Goal: Task Accomplishment & Management: Check status

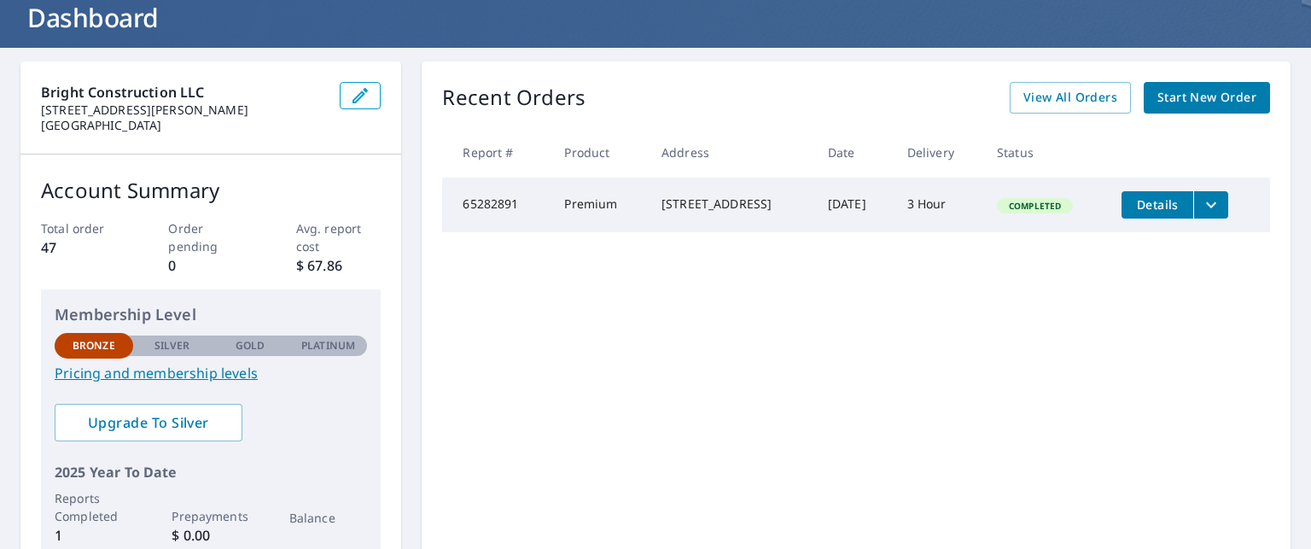
scroll to position [85, 0]
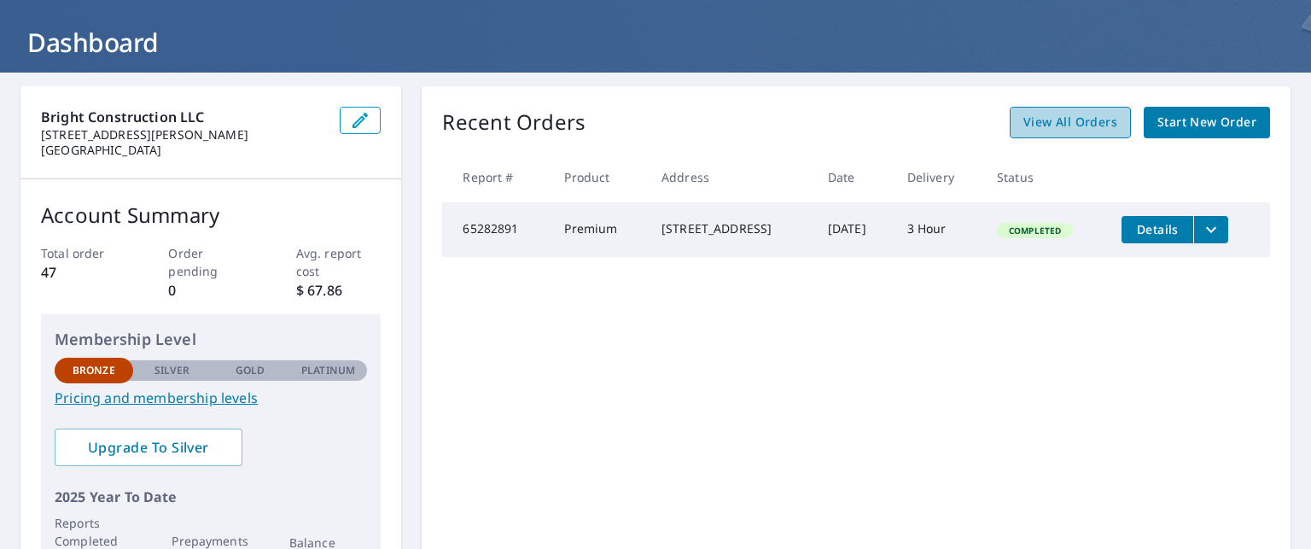
click at [1062, 126] on span "View All Orders" at bounding box center [1071, 122] width 94 height 21
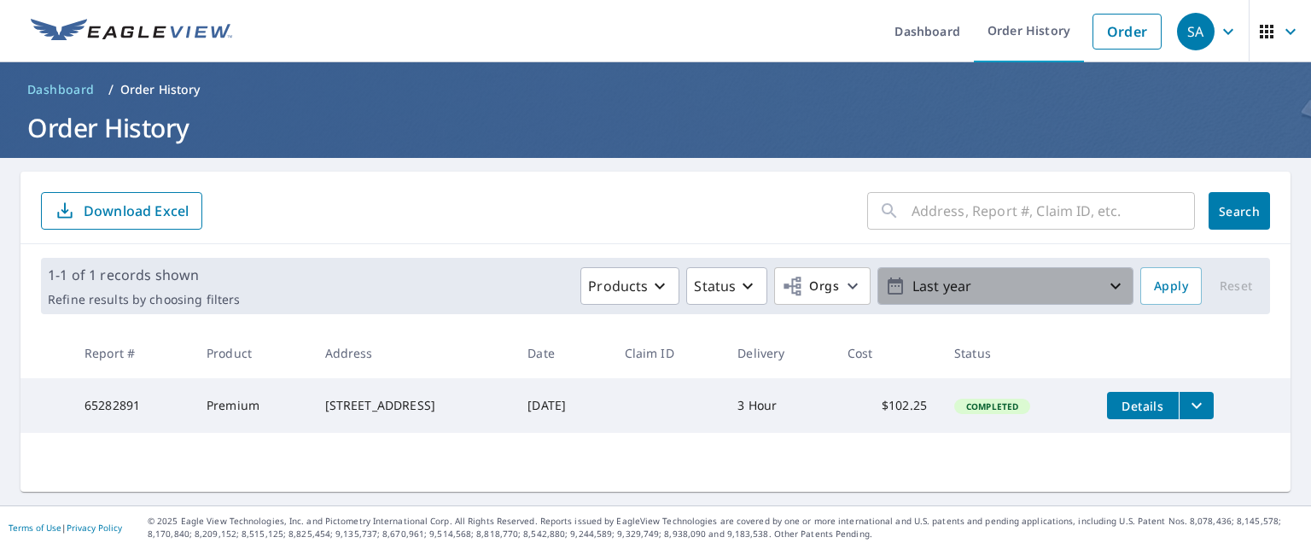
click at [1112, 285] on icon "button" at bounding box center [1116, 286] width 20 height 20
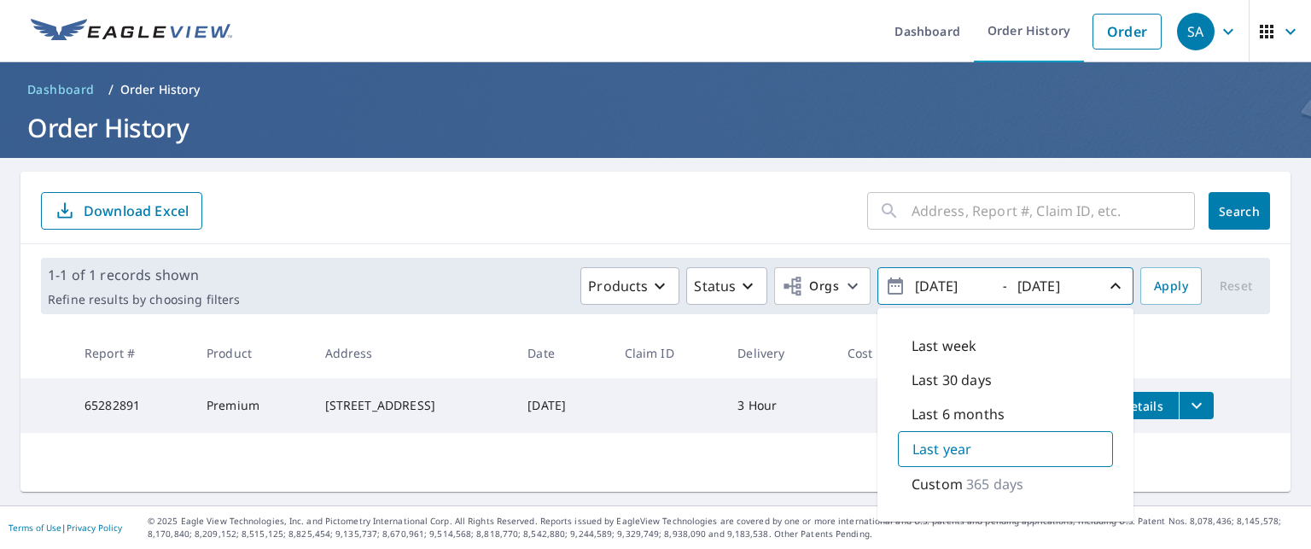
click at [885, 285] on icon "button" at bounding box center [895, 286] width 20 height 20
click at [934, 285] on input "[DATE]" at bounding box center [952, 285] width 84 height 27
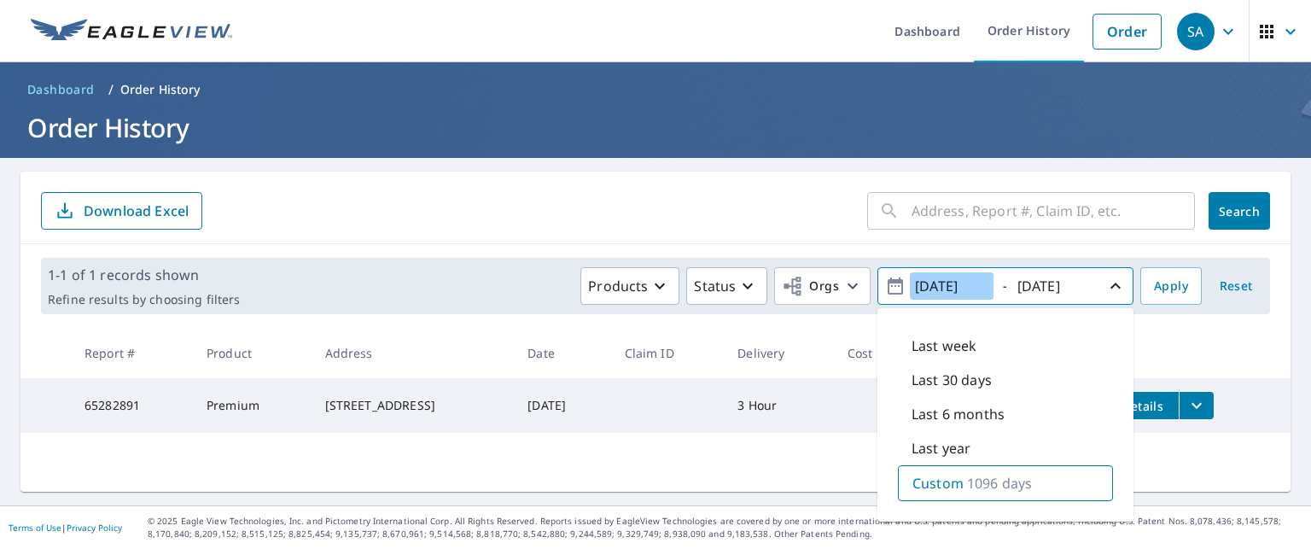
type input "[DATE]"
click at [1035, 284] on input "[DATE]" at bounding box center [1055, 285] width 84 height 27
click at [1036, 284] on input "[DATE]" at bounding box center [1055, 285] width 84 height 27
type input "[DATE]"
click at [953, 485] on div "Custom 365 days" at bounding box center [1005, 483] width 215 height 36
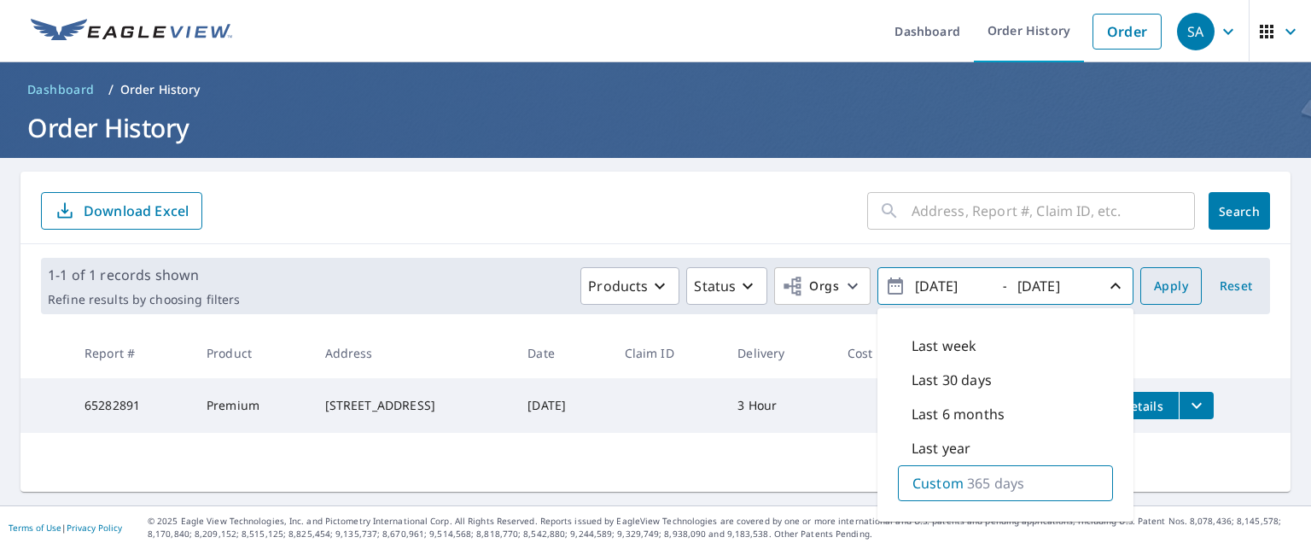
click at [1154, 283] on span "Apply" at bounding box center [1171, 286] width 34 height 21
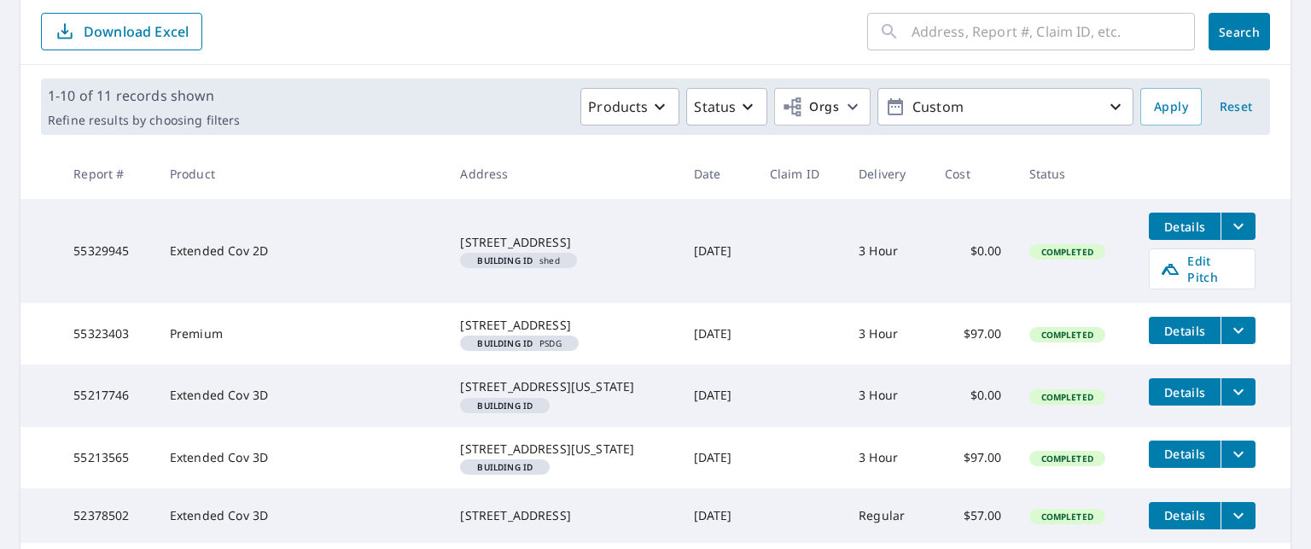
scroll to position [3, 0]
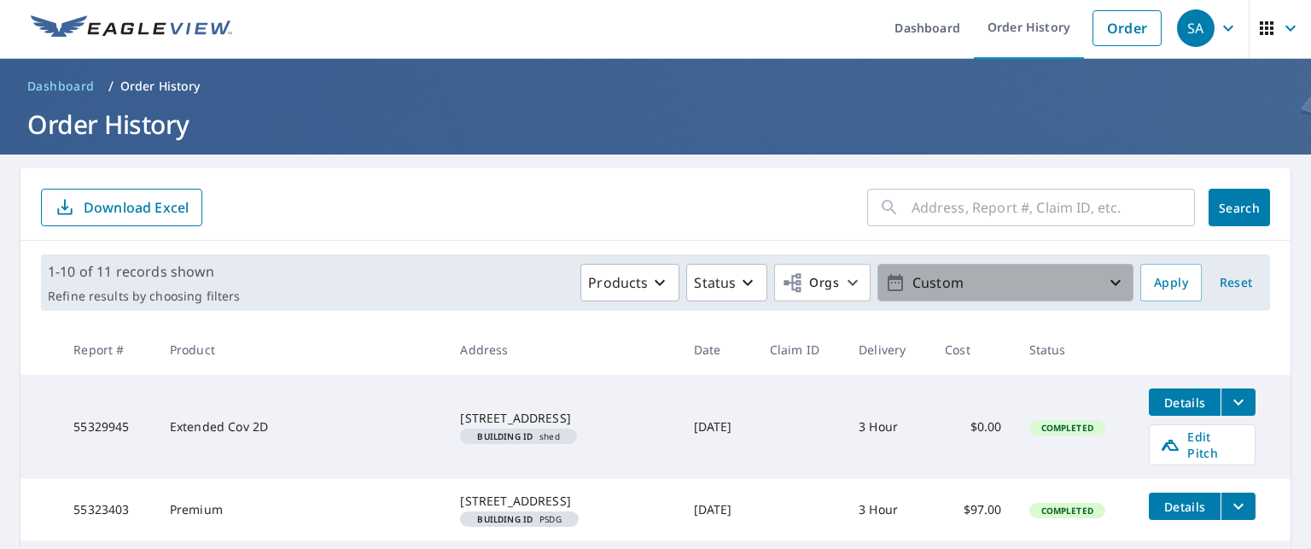
click at [1106, 280] on icon "button" at bounding box center [1116, 282] width 20 height 20
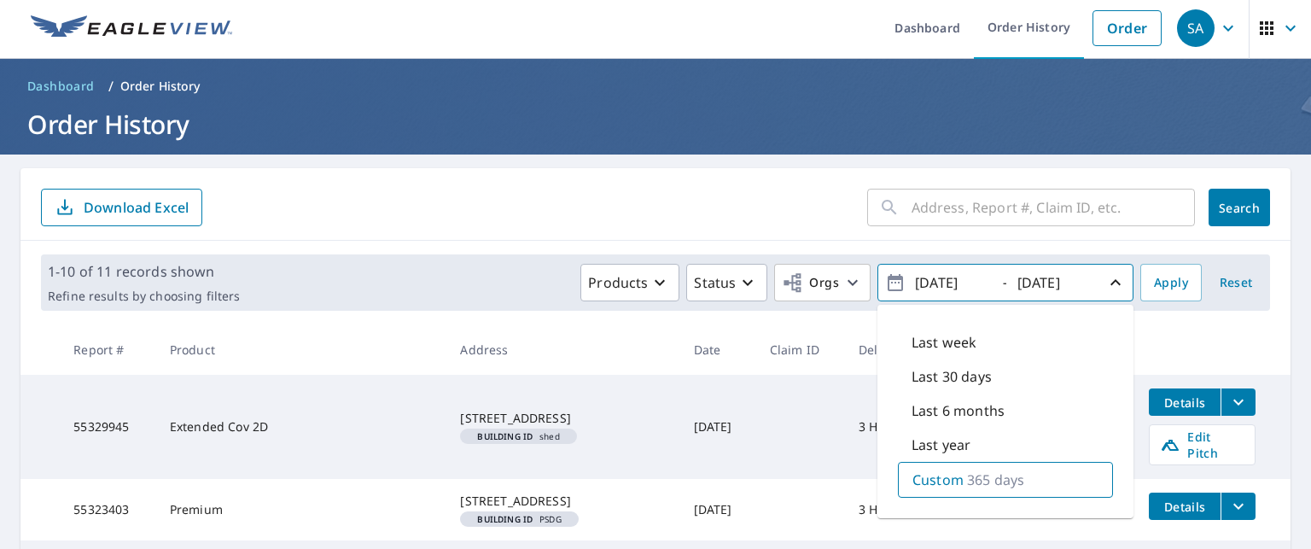
click at [931, 282] on input "[DATE]" at bounding box center [952, 282] width 84 height 27
type input "[DATE]"
click at [1034, 283] on input "[DATE]" at bounding box center [1055, 282] width 84 height 27
type input "[DATE]"
click at [1154, 281] on span "Apply" at bounding box center [1171, 282] width 34 height 21
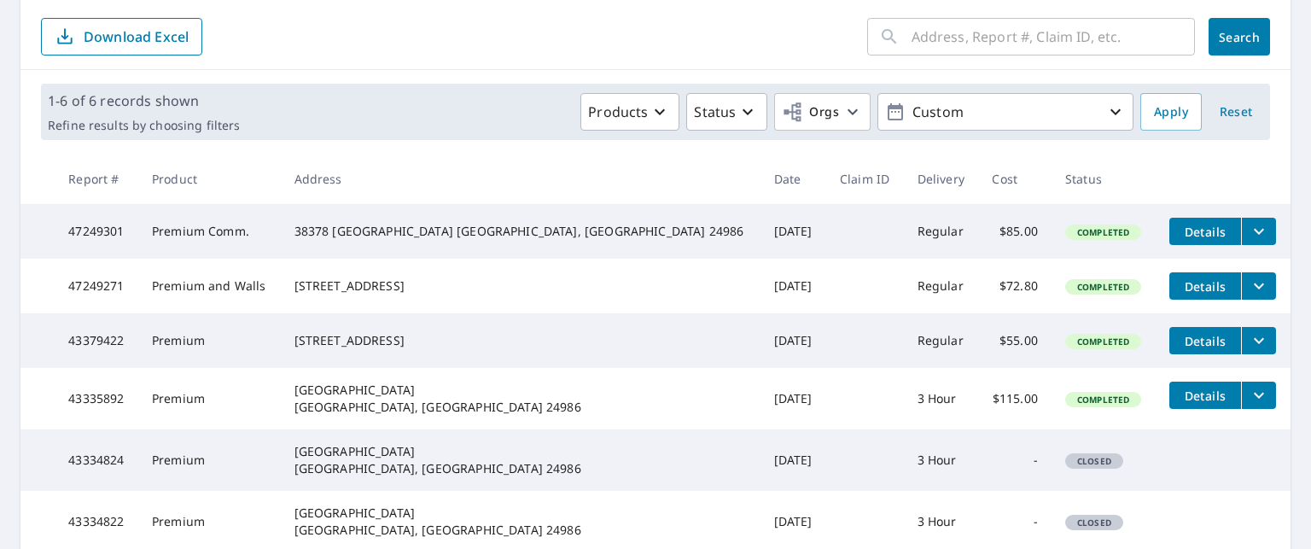
scroll to position [254, 0]
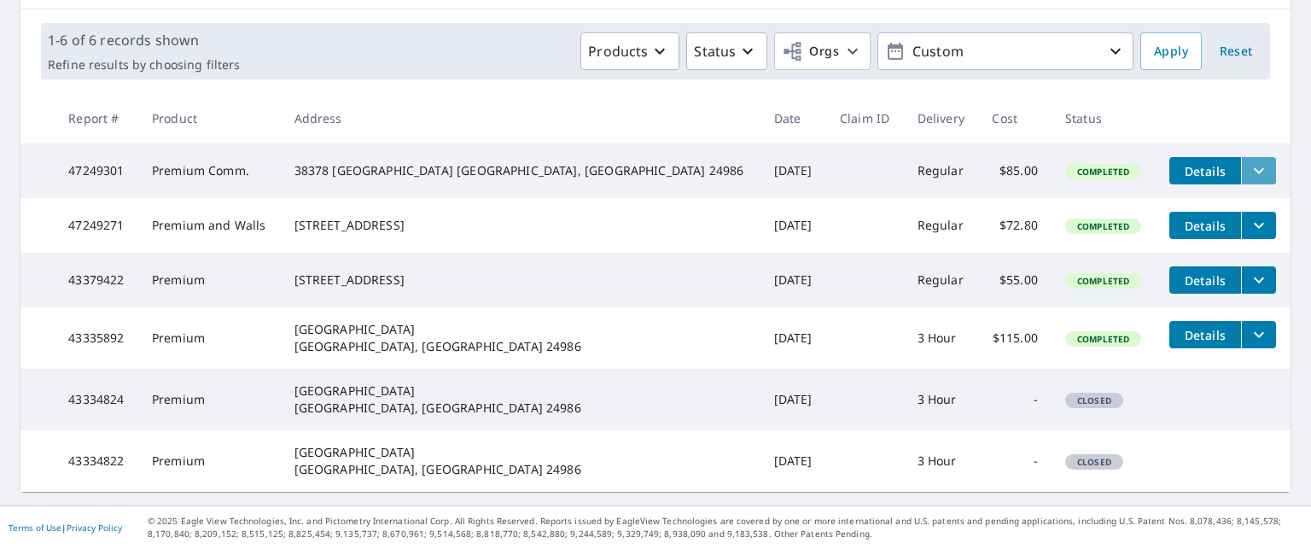
click at [1254, 168] on icon "filesDropdownBtn-47249301" at bounding box center [1259, 171] width 10 height 6
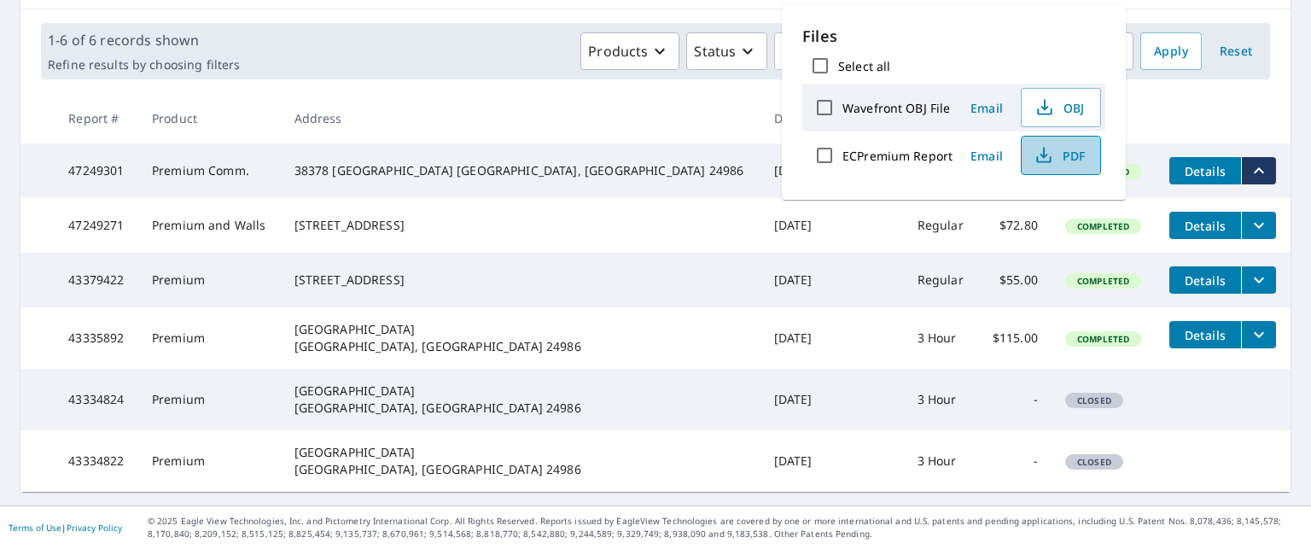
click at [1052, 155] on icon "button" at bounding box center [1044, 155] width 20 height 20
click at [1156, 93] on th at bounding box center [1223, 118] width 135 height 50
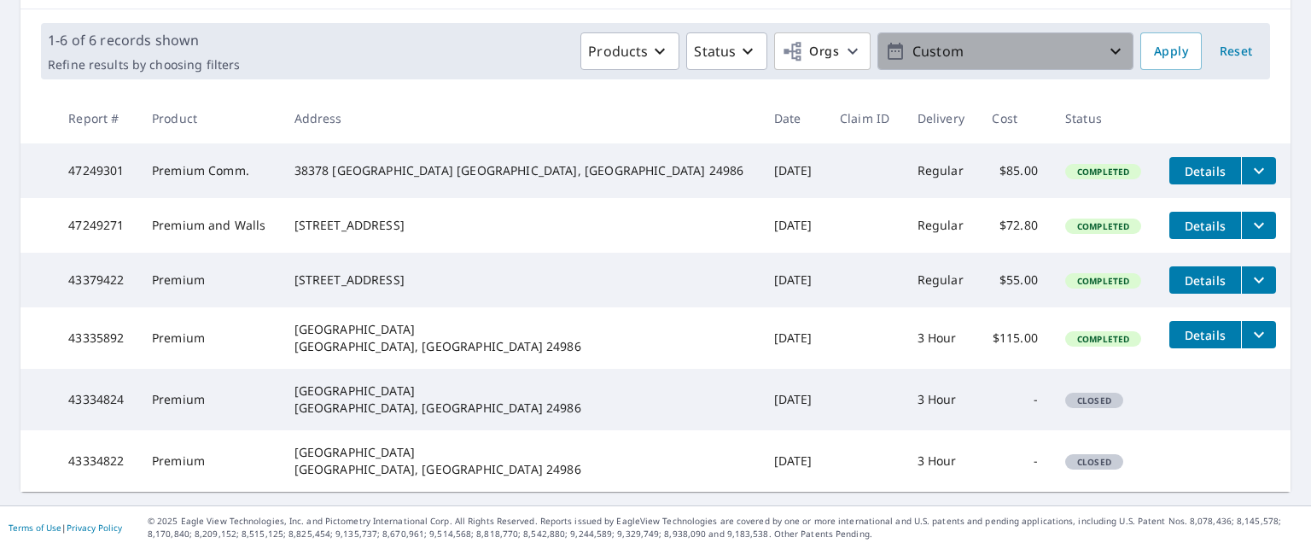
click at [1106, 41] on icon "button" at bounding box center [1116, 51] width 20 height 20
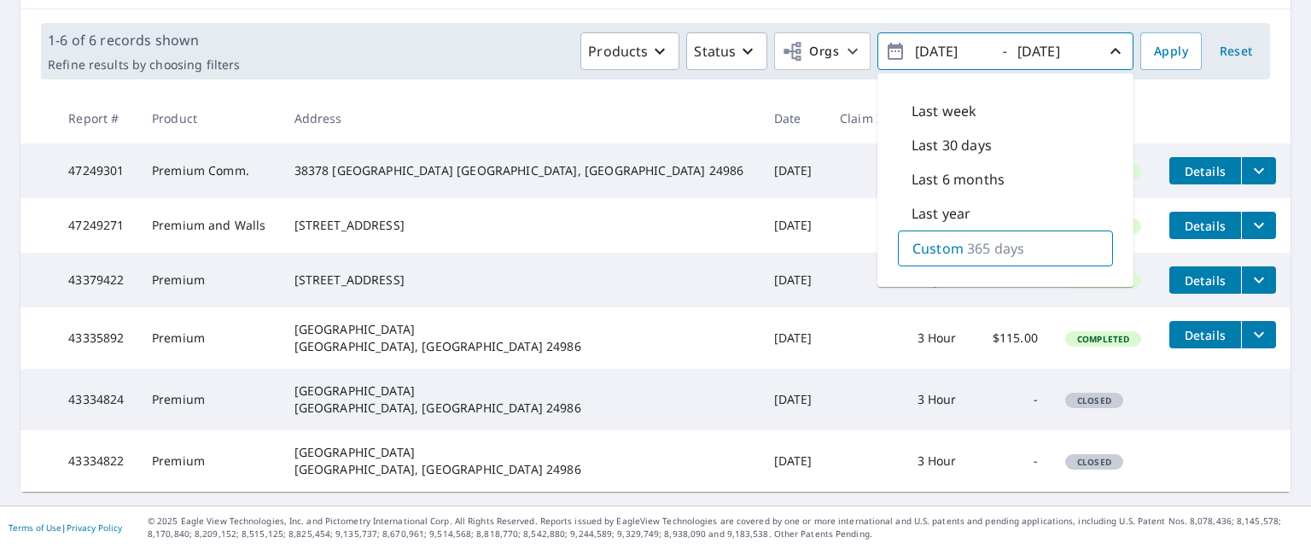
click at [932, 38] on input "[DATE]" at bounding box center [952, 51] width 84 height 27
type input "[DATE]"
click at [1032, 38] on input "[DATE]" at bounding box center [1055, 51] width 84 height 27
type input "[DATE]"
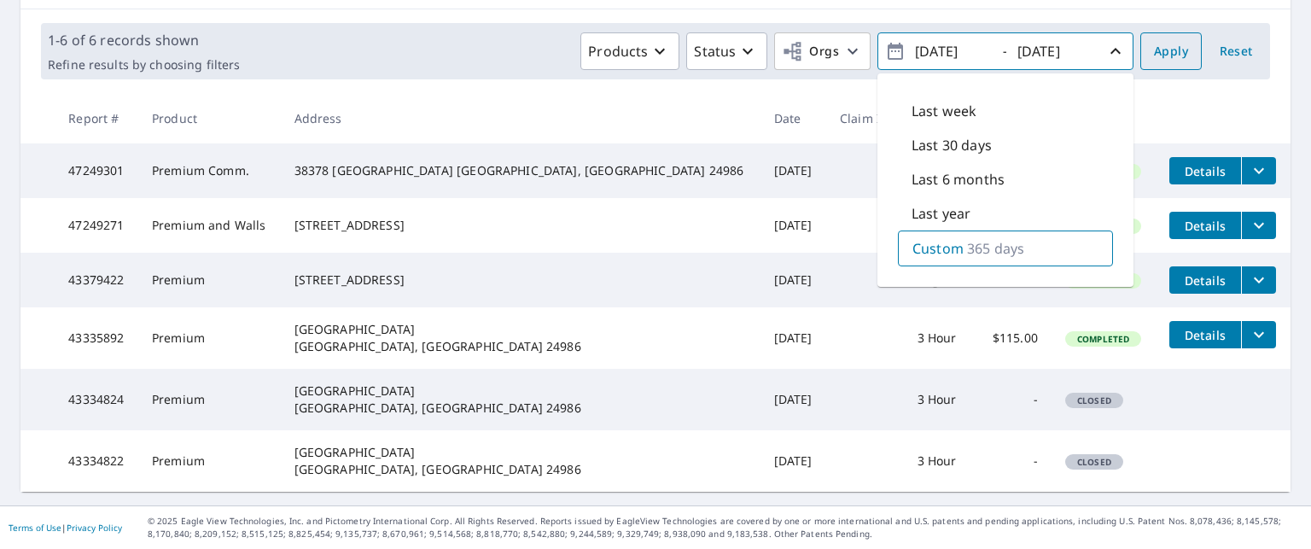
click at [1154, 41] on span "Apply" at bounding box center [1171, 51] width 34 height 21
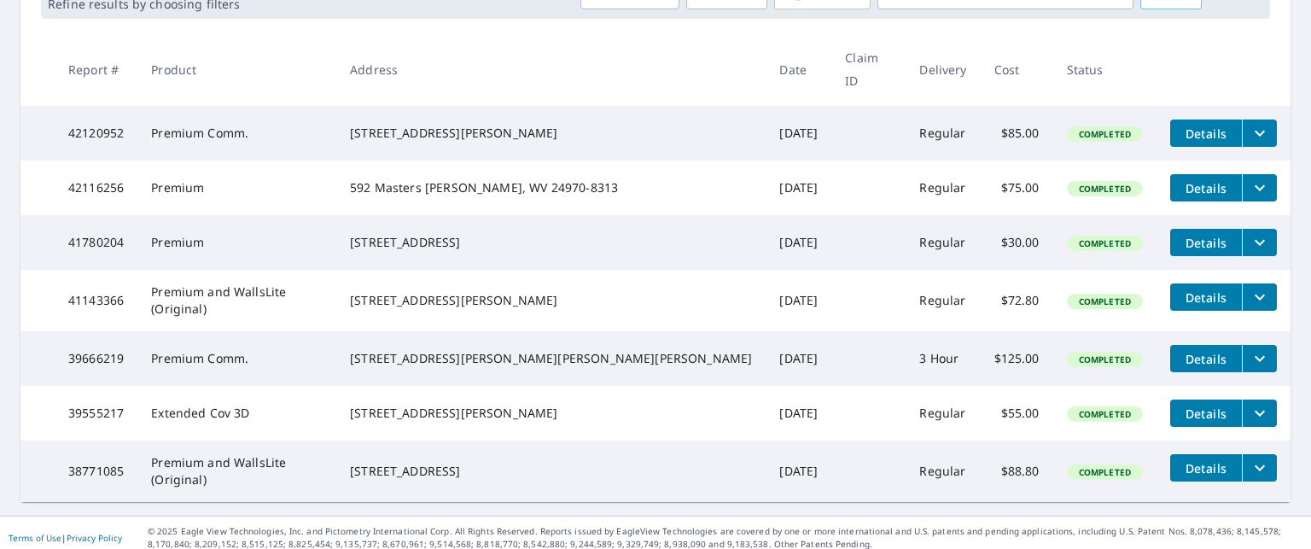
scroll to position [316, 0]
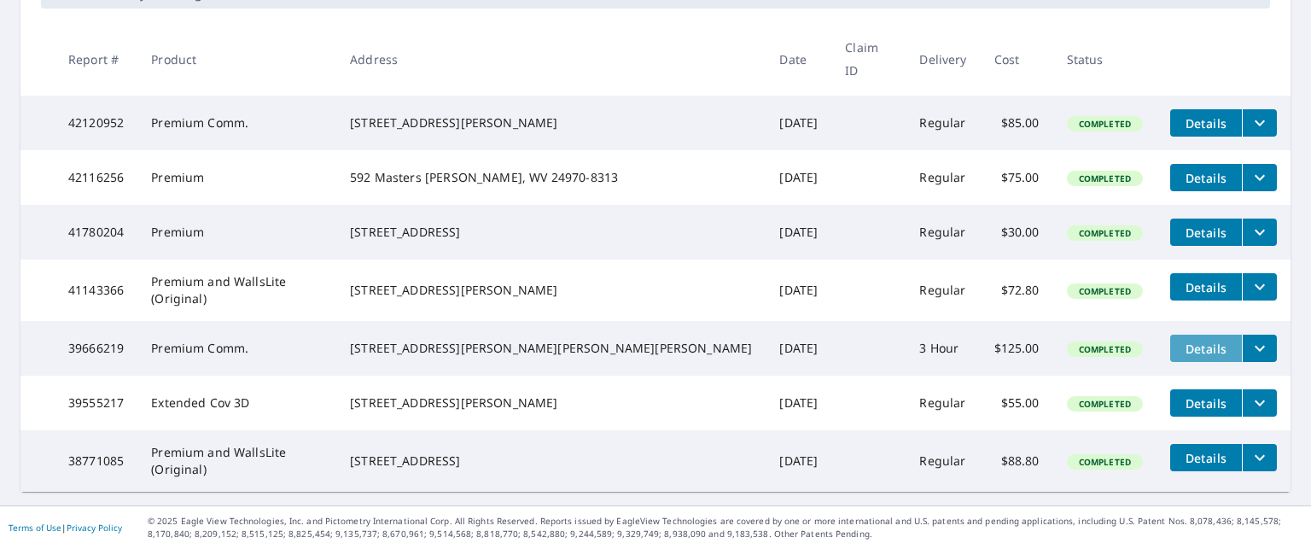
click at [1181, 341] on span "Details" at bounding box center [1206, 349] width 51 height 16
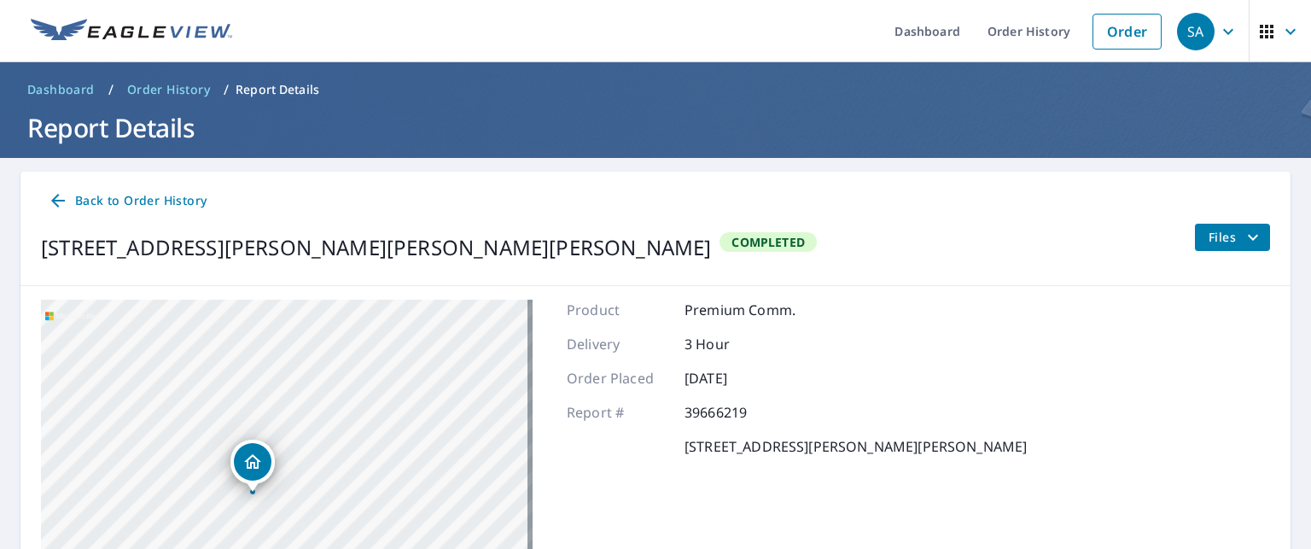
click at [1243, 233] on icon "filesDropdownBtn-39666219" at bounding box center [1253, 237] width 20 height 20
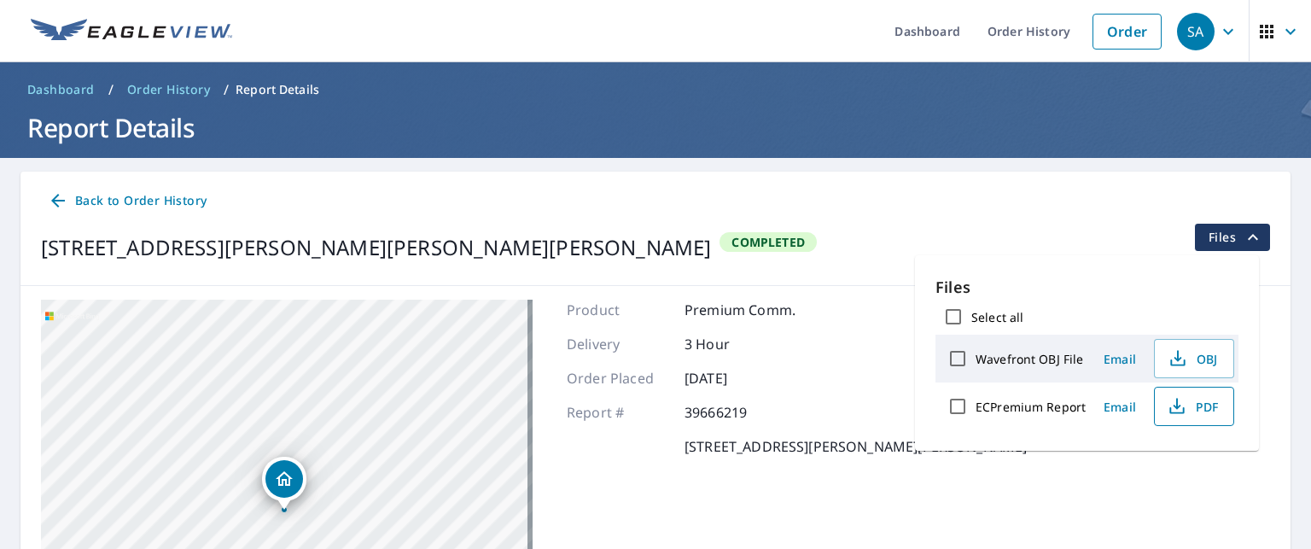
click at [1188, 404] on span "PDF" at bounding box center [1192, 406] width 55 height 20
